Goal: Task Accomplishment & Management: Complete application form

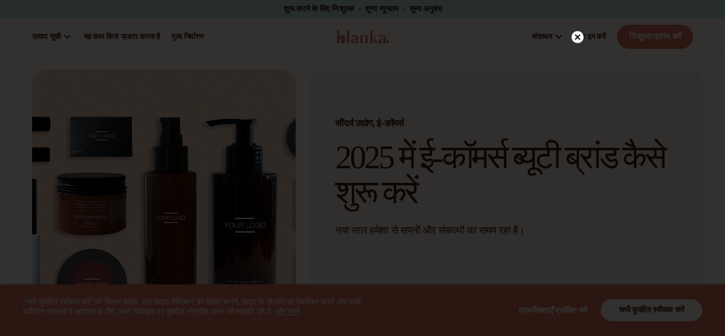
click at [660, 309] on div at bounding box center [362, 168] width 725 height 336
click at [572, 38] on icon at bounding box center [572, 37] width 6 height 6
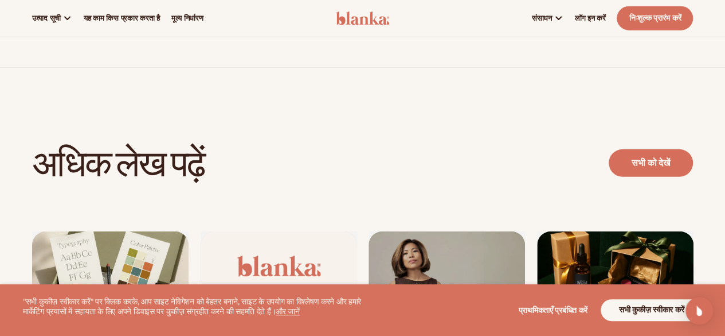
scroll to position [1574, 0]
